Goal: Information Seeking & Learning: Check status

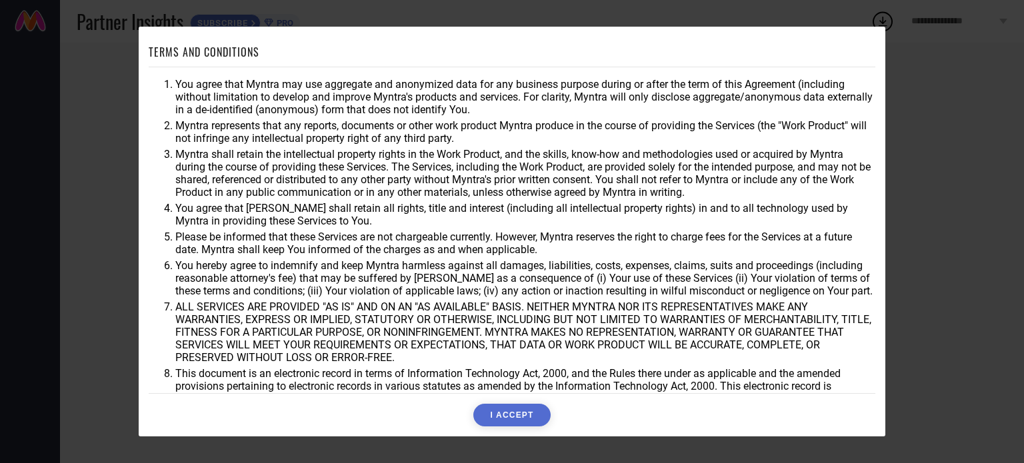
click at [527, 411] on button "I ACCEPT" at bounding box center [511, 415] width 77 height 23
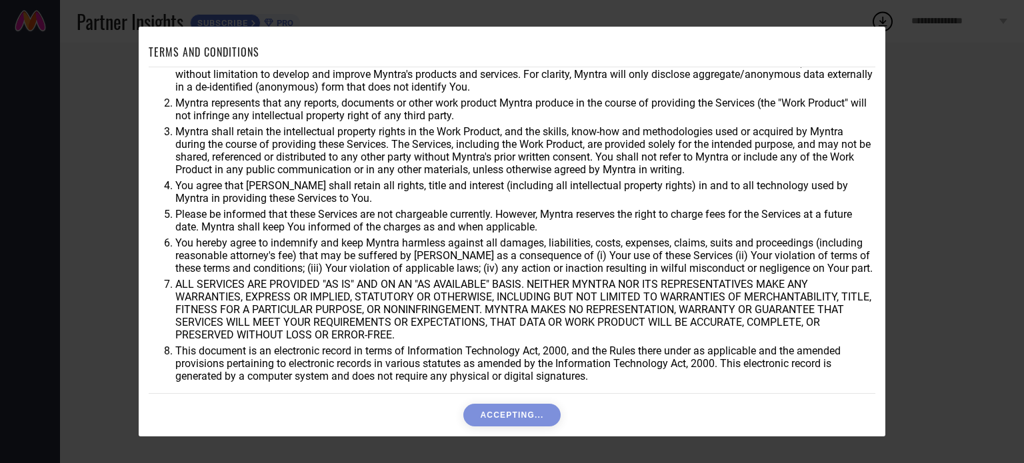
scroll to position [39, 0]
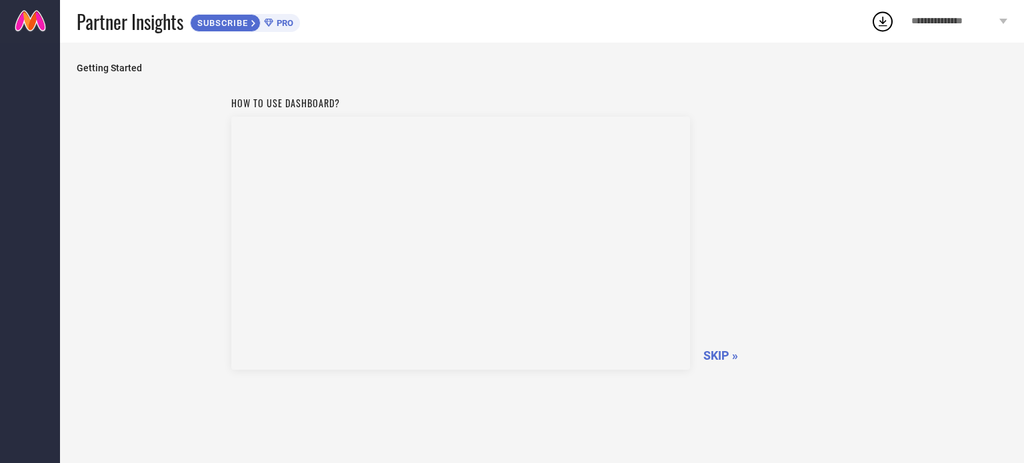
click at [708, 349] on span "SKIP »" at bounding box center [721, 356] width 35 height 14
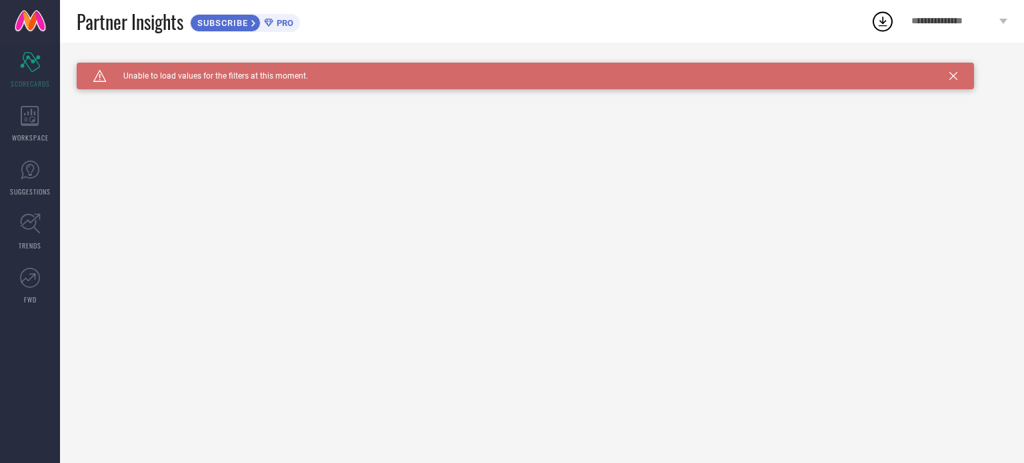
click at [247, 75] on span "Unable to load values for the filters at this moment." at bounding box center [207, 75] width 201 height 9
click at [950, 75] on icon at bounding box center [954, 76] width 8 height 8
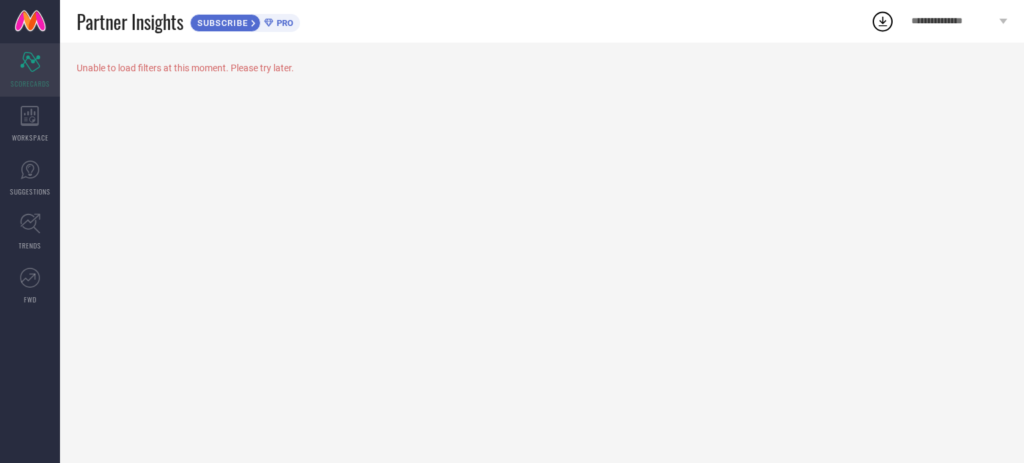
click at [35, 70] on icon "Scorecard" at bounding box center [30, 62] width 21 height 20
click at [30, 127] on div "WORKSPACE" at bounding box center [30, 123] width 60 height 53
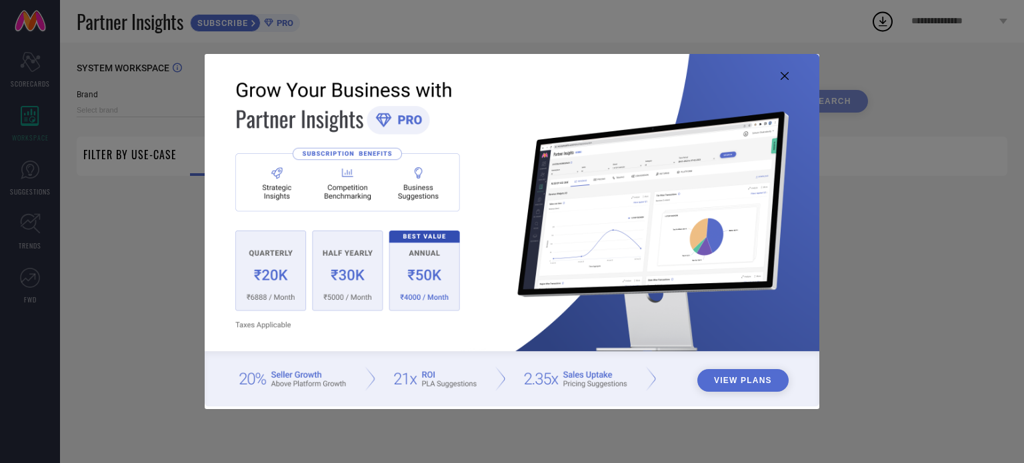
type input "1 STOP FASHION"
type input "All"
click at [787, 74] on icon at bounding box center [785, 76] width 8 height 8
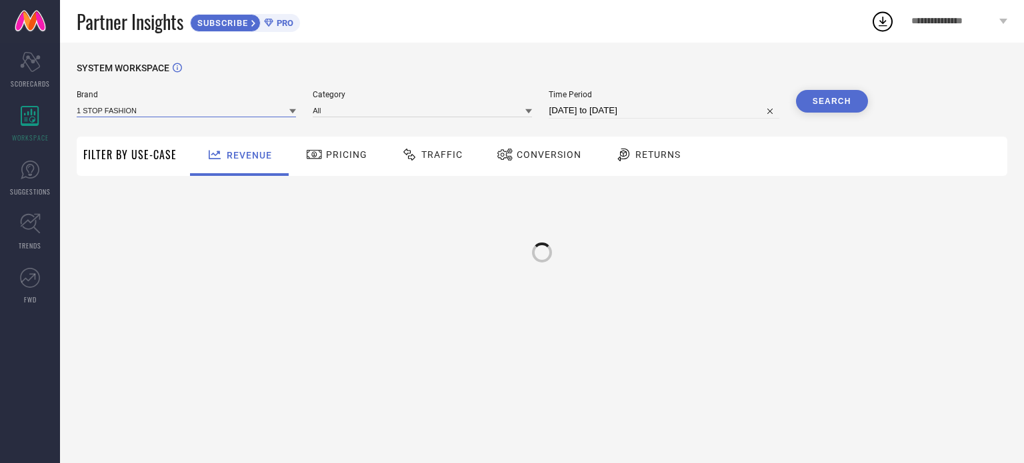
click at [174, 117] on div "1 STOP FASHION" at bounding box center [186, 110] width 219 height 14
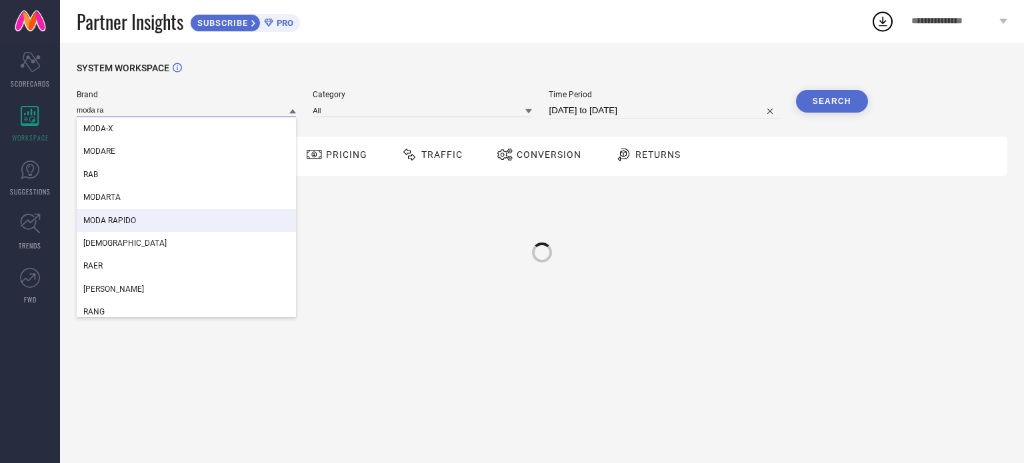
type input "moda ra"
click at [157, 217] on div "MODA RAPIDO" at bounding box center [186, 220] width 219 height 23
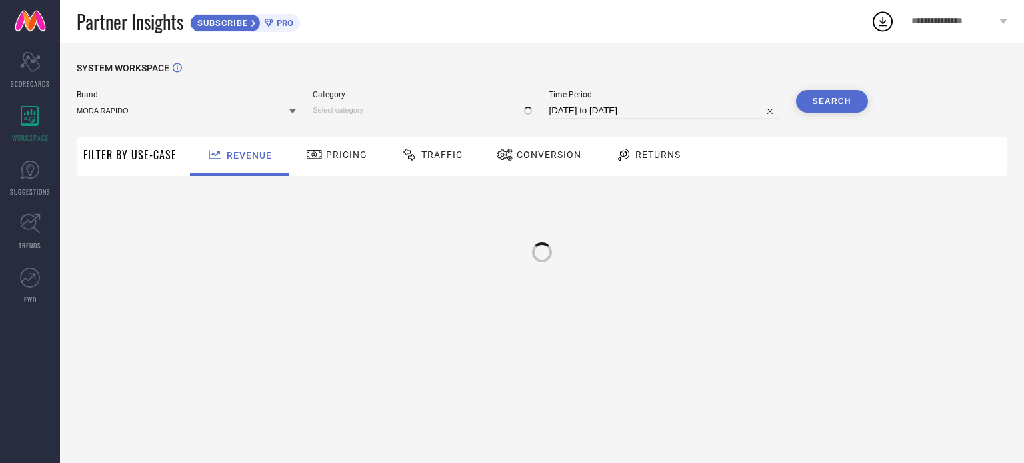
click at [381, 105] on input at bounding box center [422, 110] width 219 height 14
type input "sare"
click at [352, 127] on span "Women-Sarees" at bounding box center [346, 128] width 54 height 9
select select "6"
select select "2025"
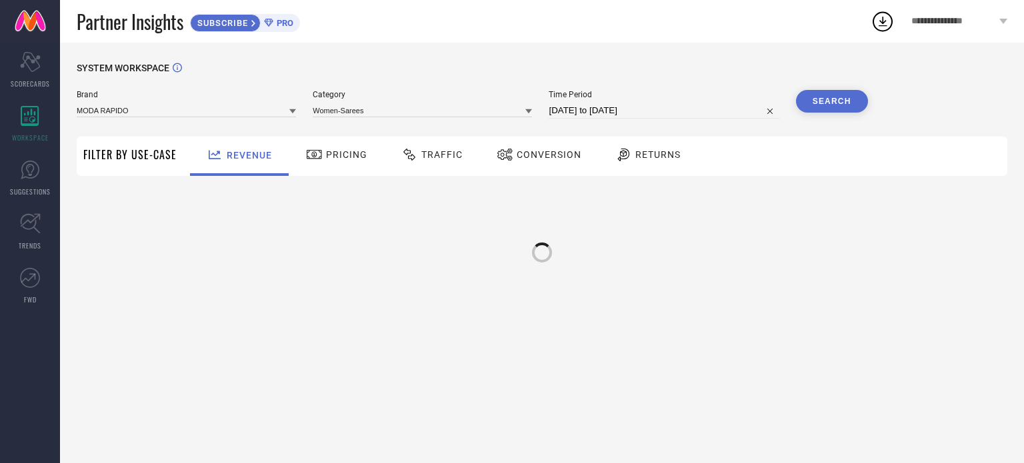
select select "7"
select select "2025"
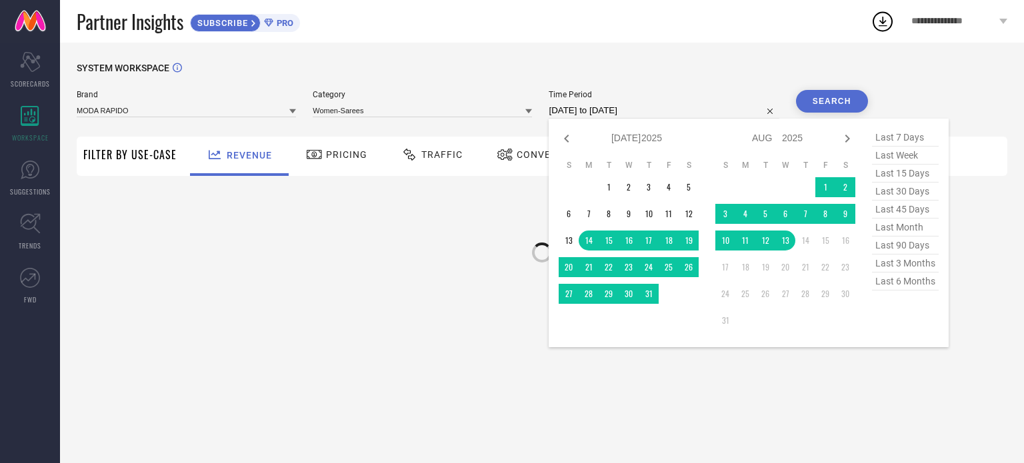
click at [592, 109] on input "[DATE] to [DATE]" at bounding box center [664, 111] width 230 height 16
click at [905, 197] on span "last 30 days" at bounding box center [905, 192] width 67 height 18
type input "[DATE] to [DATE]"
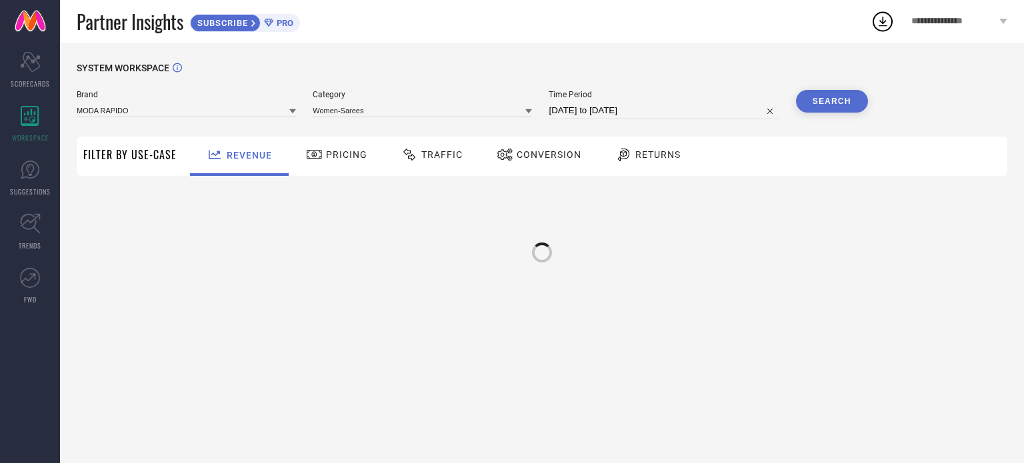
click at [832, 104] on button "Search" at bounding box center [832, 101] width 72 height 23
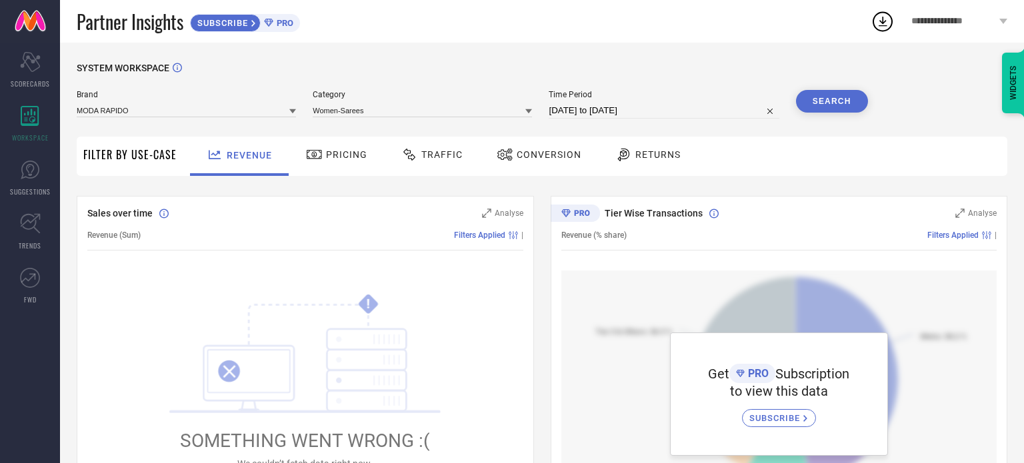
click at [843, 103] on button "Search" at bounding box center [832, 101] width 72 height 23
click at [1014, 81] on div "WIDGETS" at bounding box center [1013, 83] width 23 height 61
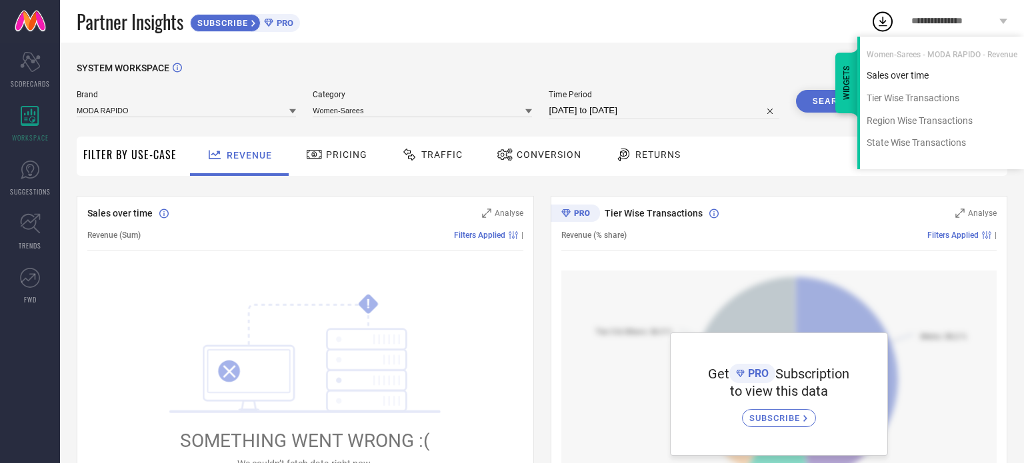
click at [914, 79] on div "Sales over time" at bounding box center [942, 75] width 164 height 13
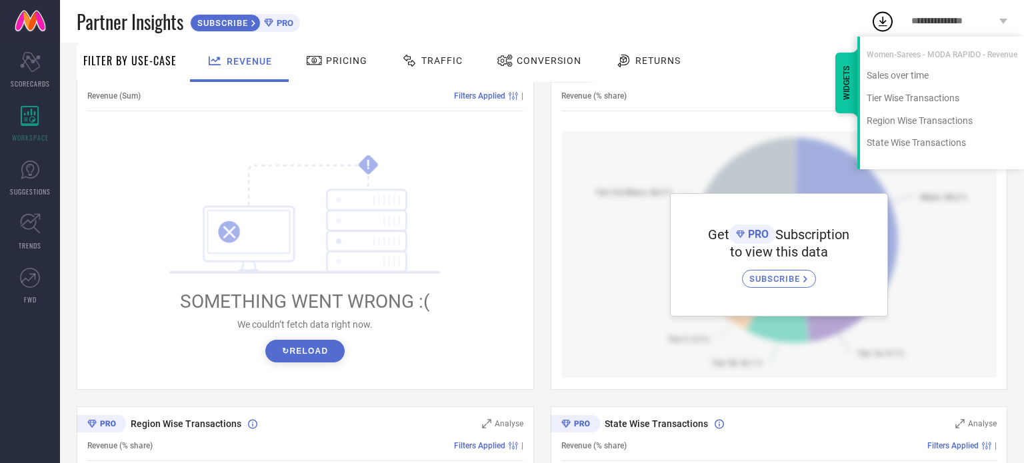
scroll to position [147, 0]
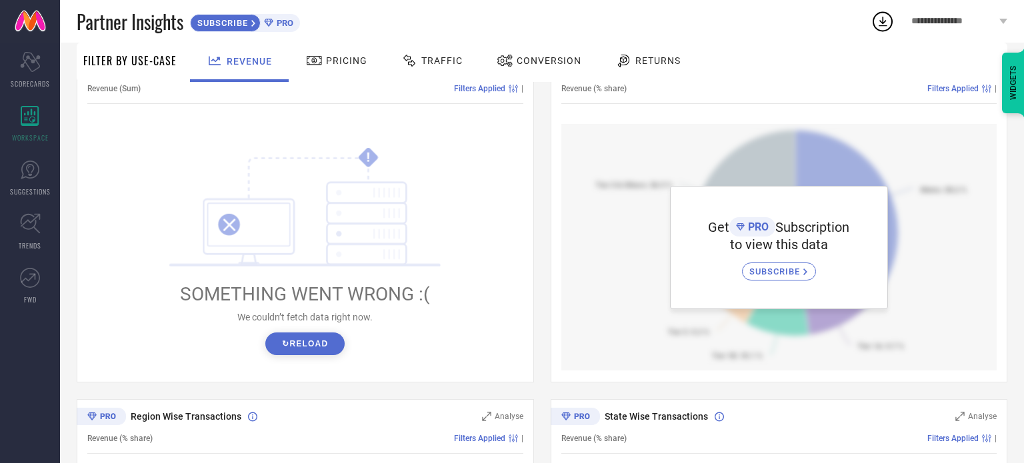
click at [520, 231] on div "! SOMETHING WENT WRONG :( We couldn’t fetch data right now. ↻ Reload" at bounding box center [305, 251] width 436 height 254
